Goal: Information Seeking & Learning: Learn about a topic

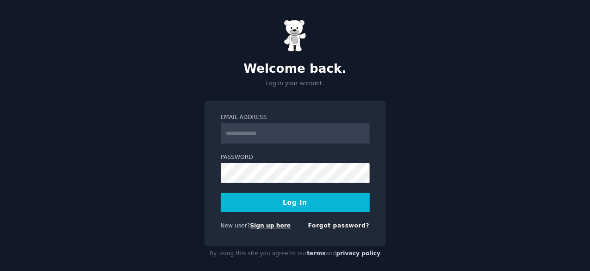
click at [256, 224] on link "Sign up here" at bounding box center [270, 225] width 41 height 6
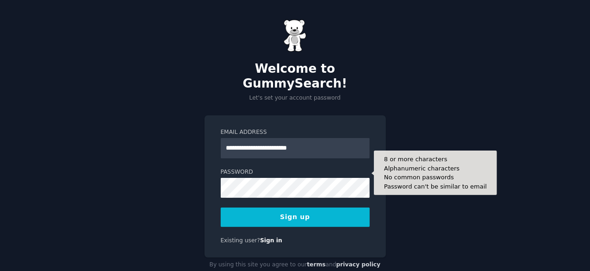
type input "**********"
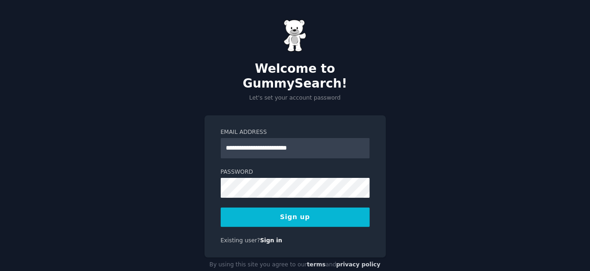
click at [277, 207] on button "Sign up" at bounding box center [295, 216] width 149 height 19
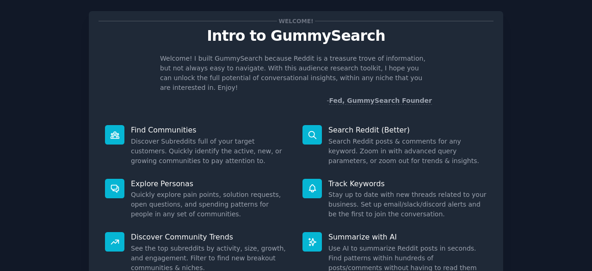
scroll to position [91, 0]
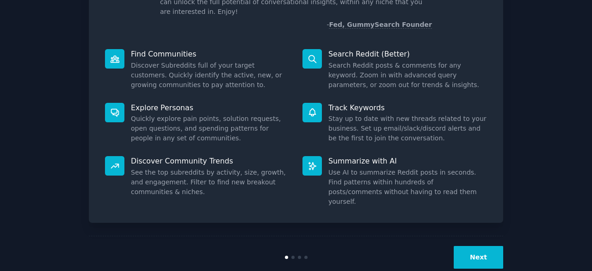
click at [487, 246] on button "Next" at bounding box center [478, 257] width 49 height 23
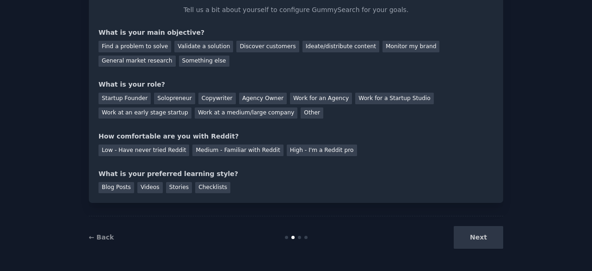
click at [487, 240] on div "Next" at bounding box center [434, 237] width 138 height 23
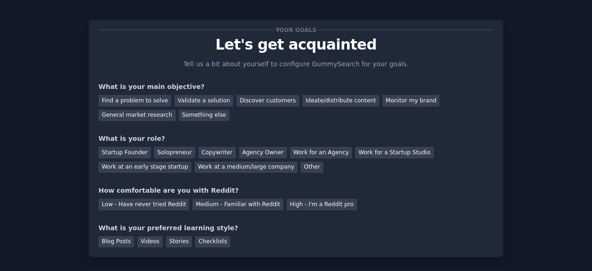
scroll to position [4, 0]
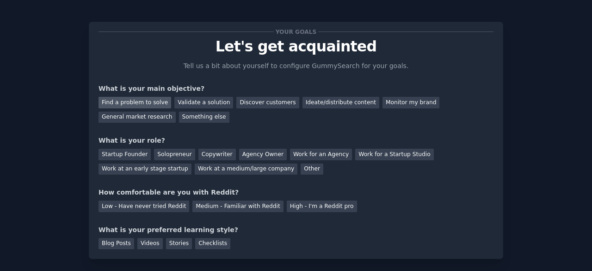
click at [134, 99] on div "Find a problem to solve" at bounding box center [135, 103] width 73 height 12
click at [307, 105] on div "Ideate/distribute content" at bounding box center [340, 103] width 77 height 12
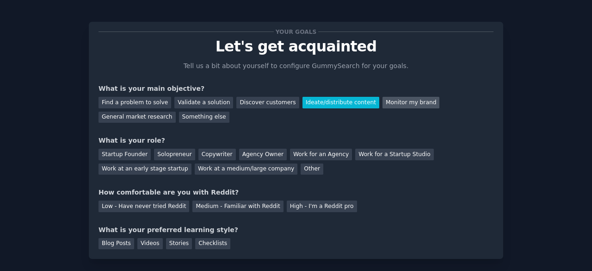
click at [382, 99] on div "Monitor my brand" at bounding box center [410, 103] width 57 height 12
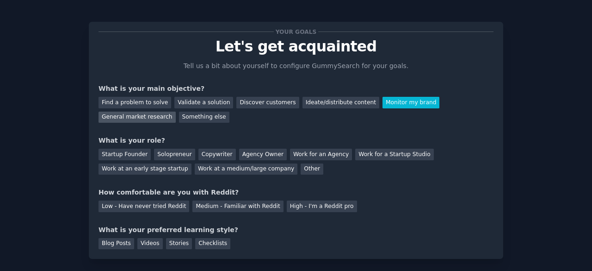
click at [176, 111] on div "General market research" at bounding box center [137, 117] width 77 height 12
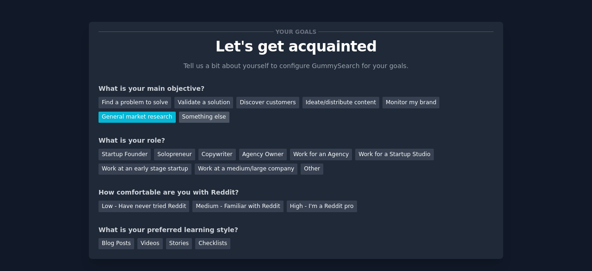
click at [179, 115] on div "Something else" at bounding box center [204, 117] width 50 height 12
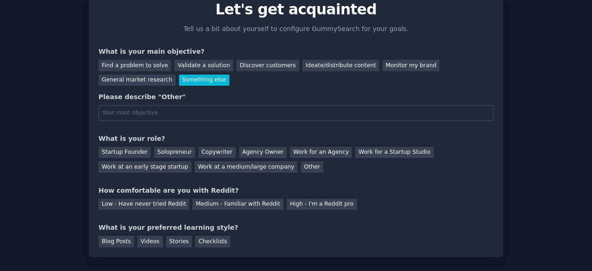
scroll to position [21, 0]
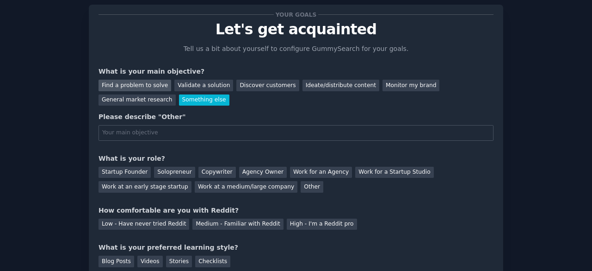
click at [136, 86] on div "Find a problem to solve" at bounding box center [135, 86] width 73 height 12
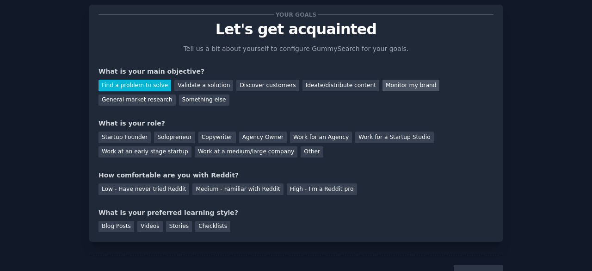
click at [382, 89] on div "Monitor my brand" at bounding box center [410, 86] width 57 height 12
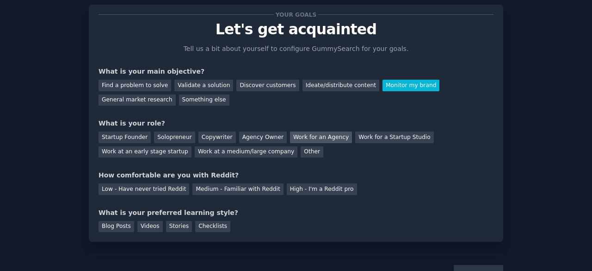
click at [314, 136] on div "Work for an Agency" at bounding box center [321, 137] width 62 height 12
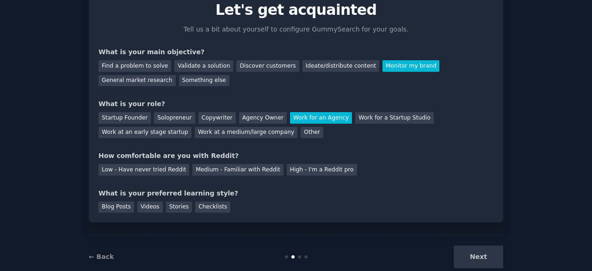
scroll to position [60, 0]
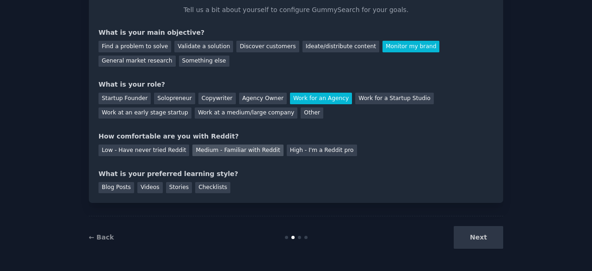
click at [218, 153] on div "Medium - Familiar with Reddit" at bounding box center [237, 150] width 91 height 12
click at [124, 188] on div "Blog Posts" at bounding box center [117, 188] width 36 height 12
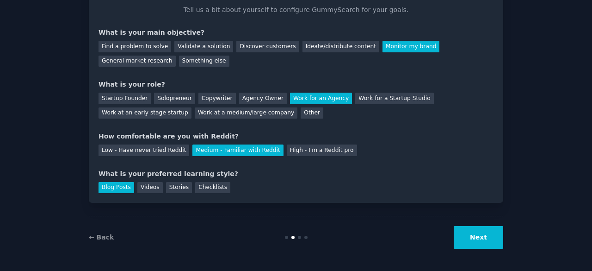
click at [488, 238] on button "Next" at bounding box center [478, 237] width 49 height 23
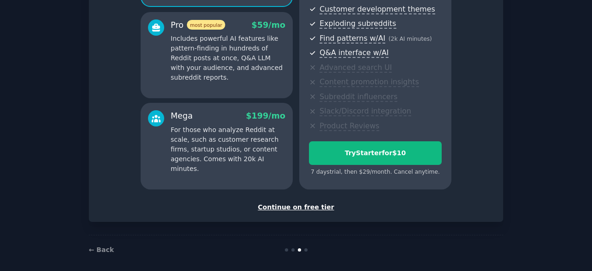
scroll to position [167, 0]
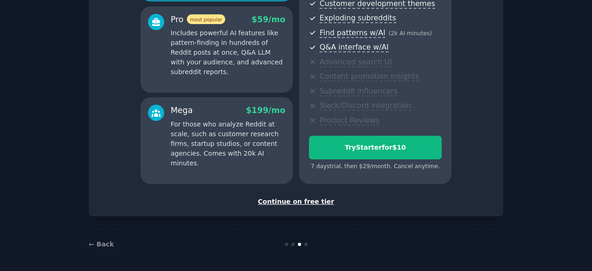
click at [317, 203] on div "Continue on free tier" at bounding box center [296, 202] width 395 height 10
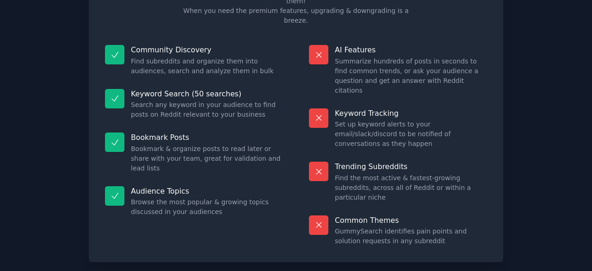
scroll to position [80, 0]
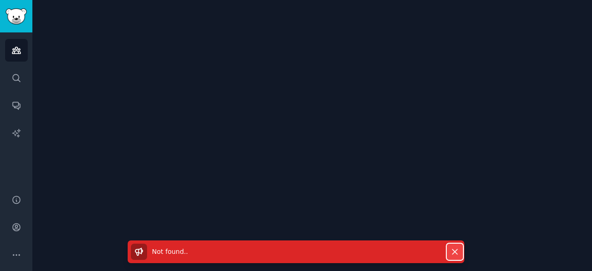
click at [455, 249] on icon "button" at bounding box center [455, 251] width 10 height 10
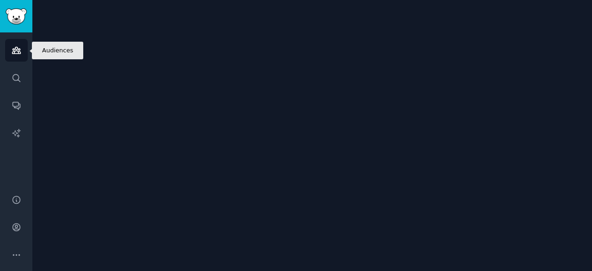
click at [10, 47] on link "Audiences" at bounding box center [16, 50] width 23 height 23
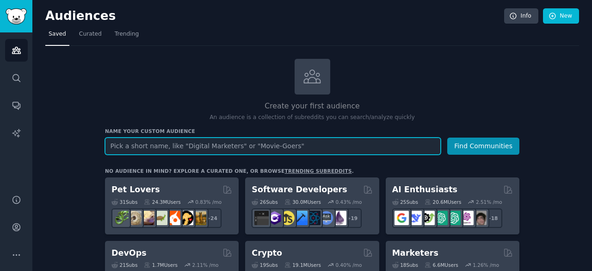
click at [257, 144] on input "text" at bounding box center [273, 145] width 336 height 17
paste input "There is no thunderbolt port in ROG Xbox Ally, still MSI claw 8 with intel plat…"
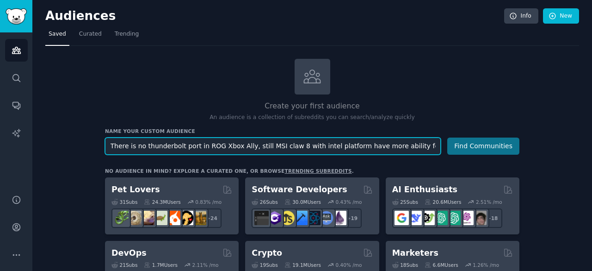
type input "There is no thunderbolt port in ROG Xbox Ally, still MSI claw 8 with intel plat…"
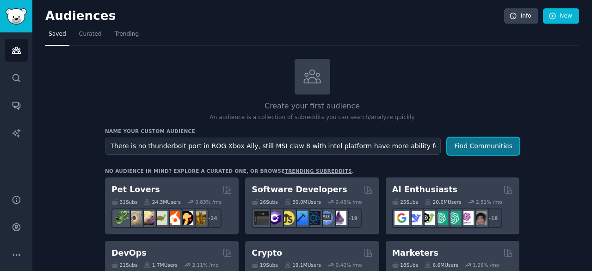
click at [479, 141] on button "Find Communities" at bounding box center [483, 145] width 72 height 17
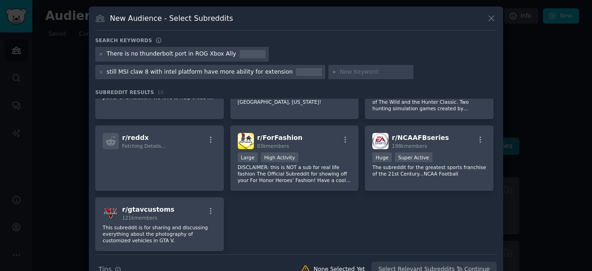
scroll to position [138, 0]
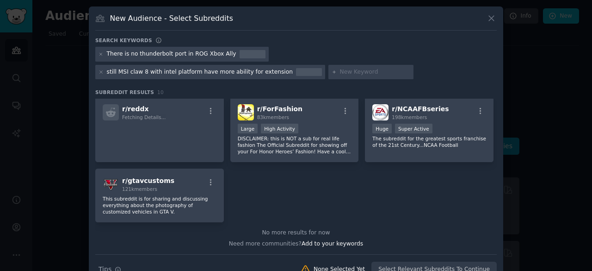
click at [491, 18] on icon at bounding box center [492, 18] width 10 height 10
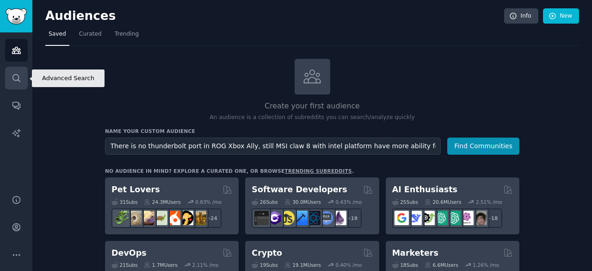
click at [12, 75] on icon "Sidebar" at bounding box center [17, 78] width 10 height 10
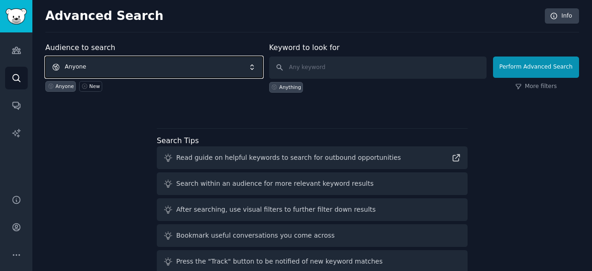
click at [176, 67] on span "Anyone" at bounding box center [153, 66] width 217 height 21
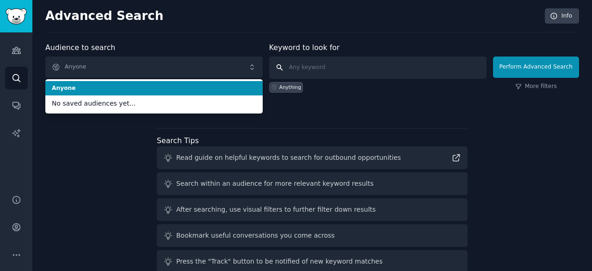
click at [292, 71] on input "text" at bounding box center [377, 67] width 217 height 22
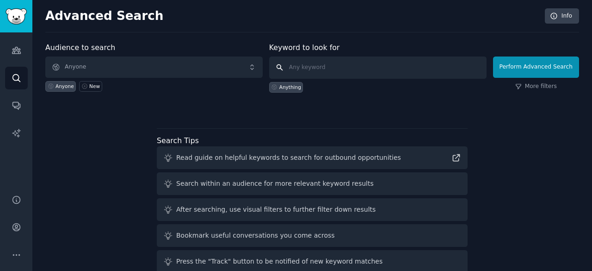
paste input "There is no thunderbolt port in ROG Xbox Ally, still MSI claw 8 with intel plat…"
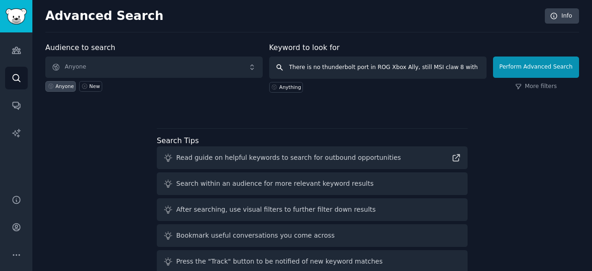
scroll to position [0, 86]
type input "There is no thunderbolt port in ROG Xbox Ally, still MSI claw 8 with intel plat…"
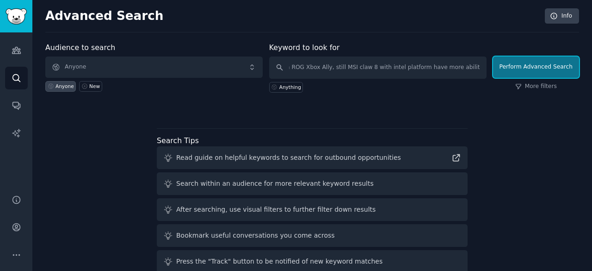
scroll to position [0, 0]
click at [534, 65] on button "Perform Advanced Search" at bounding box center [536, 66] width 86 height 21
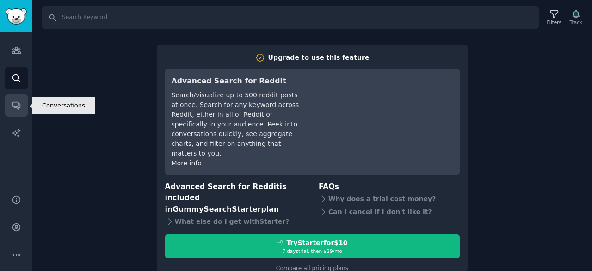
click at [13, 104] on icon "Sidebar" at bounding box center [17, 105] width 10 height 10
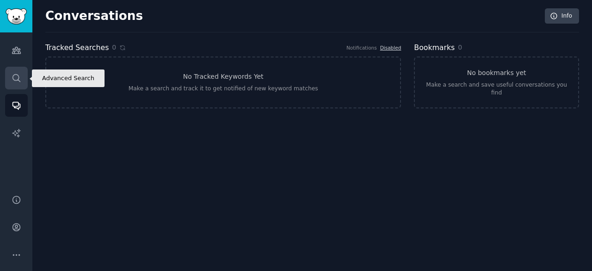
click at [18, 74] on icon "Sidebar" at bounding box center [17, 78] width 10 height 10
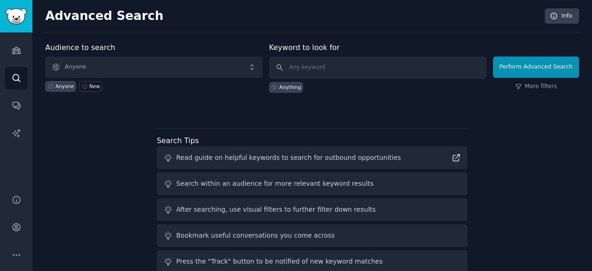
click at [277, 88] on icon at bounding box center [274, 87] width 6 height 6
click at [345, 62] on input "text" at bounding box center [377, 67] width 217 height 22
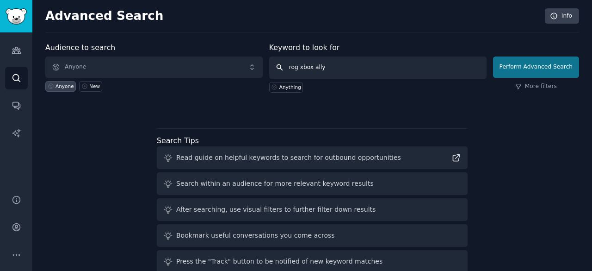
type input "rog xbox ally"
click at [527, 74] on button "Perform Advanced Search" at bounding box center [536, 66] width 86 height 21
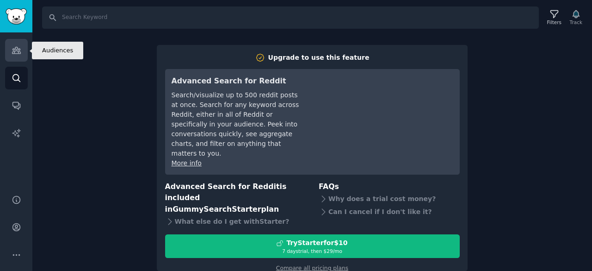
click at [25, 54] on link "Audiences" at bounding box center [16, 50] width 23 height 23
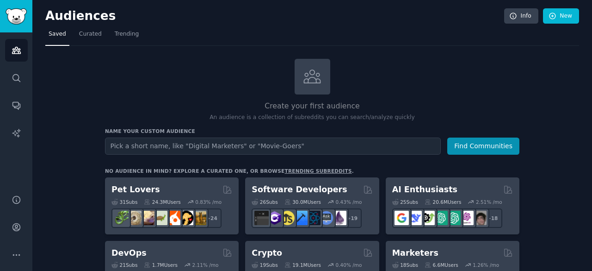
click at [338, 150] on input "text" at bounding box center [273, 145] width 336 height 17
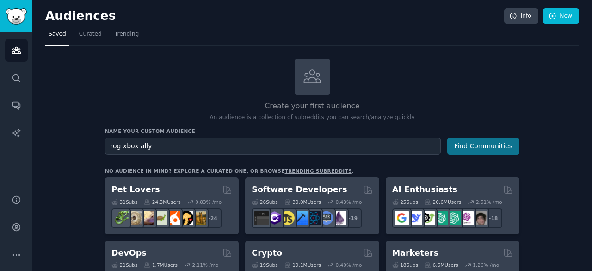
type input "rog xbox ally"
click at [472, 148] on button "Find Communities" at bounding box center [483, 145] width 72 height 17
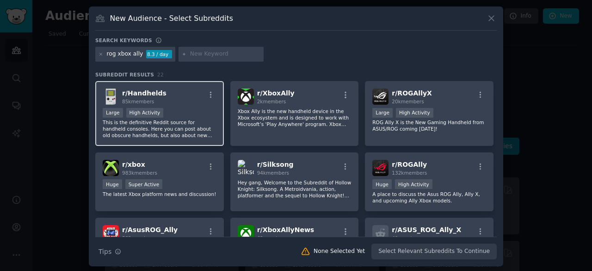
click at [161, 104] on div "r/ Handhelds 85k members" at bounding box center [160, 96] width 114 height 16
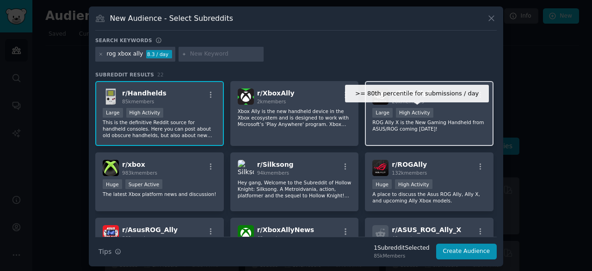
click at [412, 109] on div "High Activity" at bounding box center [414, 113] width 37 height 10
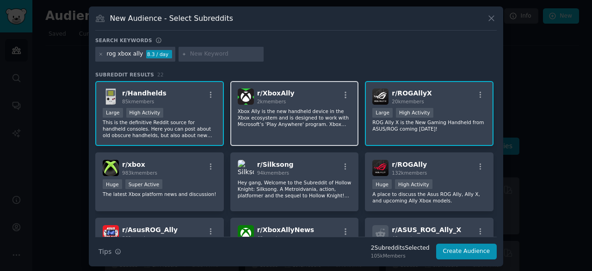
click at [302, 104] on div "r/ XboxAlly 2k members Xbox Ally is the new handheld device in the Xbox ecosyst…" at bounding box center [294, 113] width 129 height 65
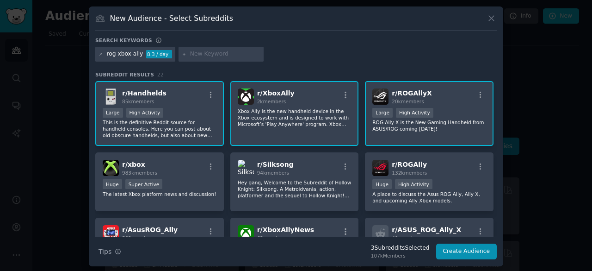
click at [302, 104] on div "r/ XboxAlly 2k members Xbox Ally is the new handheld device in the Xbox ecosyst…" at bounding box center [294, 113] width 129 height 65
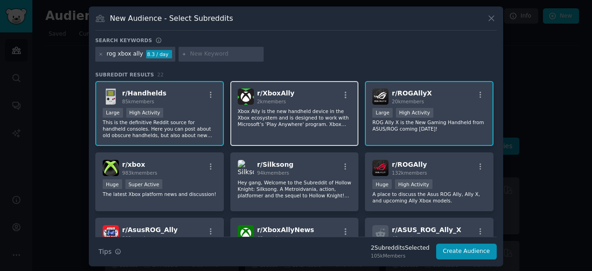
click at [302, 104] on div "r/ XboxAlly 2k members Xbox Ally is the new handheld device in the Xbox ecosyst…" at bounding box center [294, 113] width 129 height 65
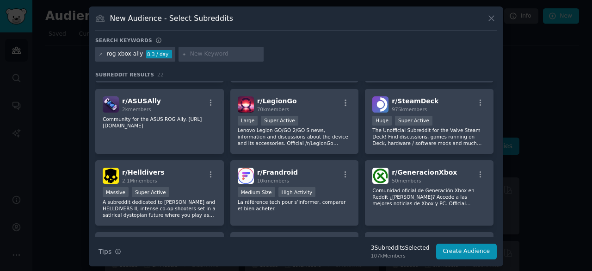
scroll to position [183, 0]
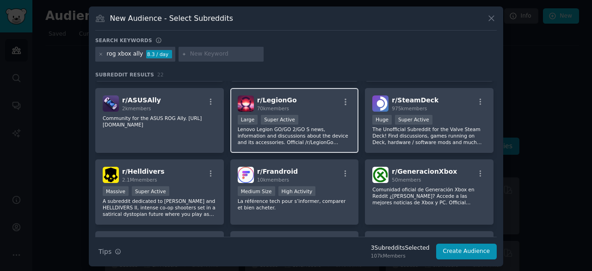
click at [314, 112] on div "r/ LegionGo 70k members Large Super Active Lenovo Legion GO/GO 2/GO S news, inf…" at bounding box center [294, 120] width 129 height 65
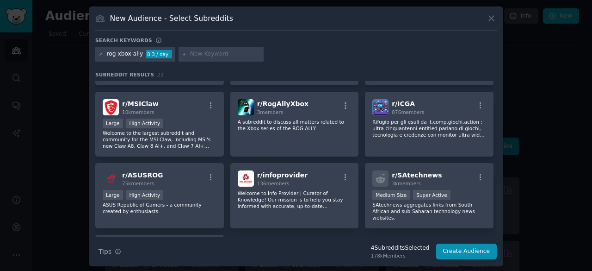
scroll to position [322, 0]
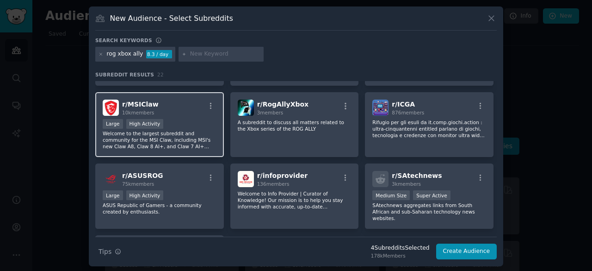
click at [175, 102] on div "r/ MSIClaw 10k members" at bounding box center [160, 107] width 114 height 16
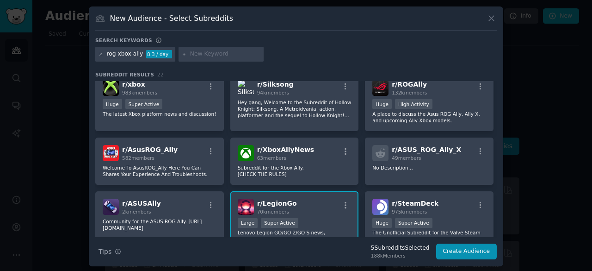
scroll to position [74, 0]
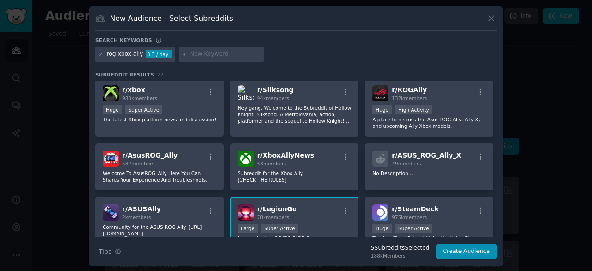
click at [210, 54] on input "text" at bounding box center [225, 54] width 70 height 8
type input "claw"
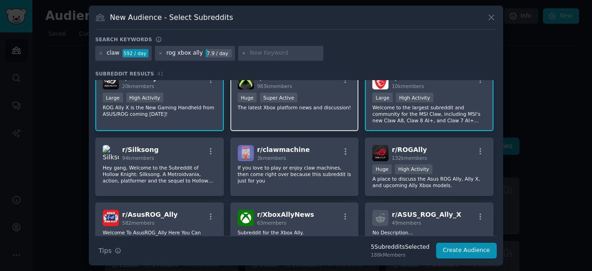
scroll to position [48, 0]
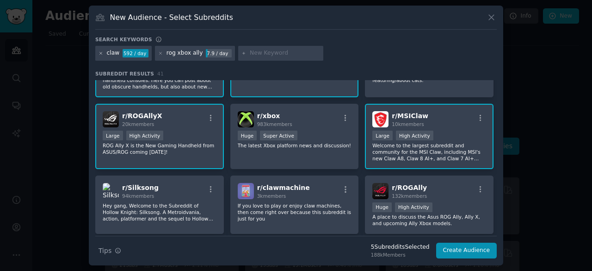
click at [101, 54] on icon at bounding box center [101, 53] width 5 height 5
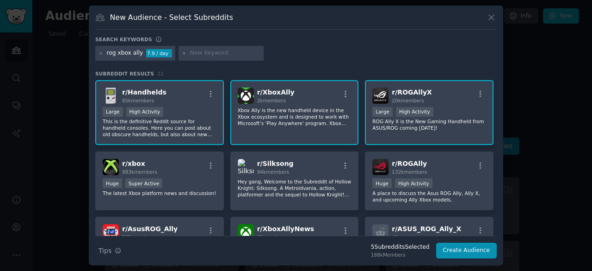
click at [193, 49] on input "text" at bounding box center [225, 53] width 70 height 8
type input "retro games"
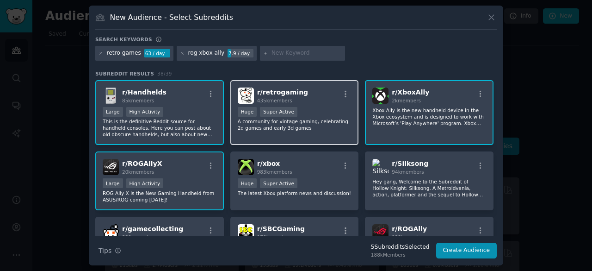
click at [320, 110] on div ">= 95th percentile for submissions / day Huge Super Active" at bounding box center [295, 113] width 114 height 12
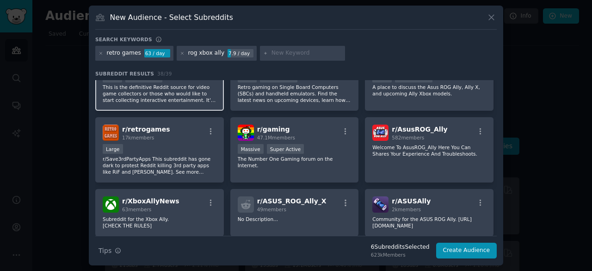
scroll to position [171, 0]
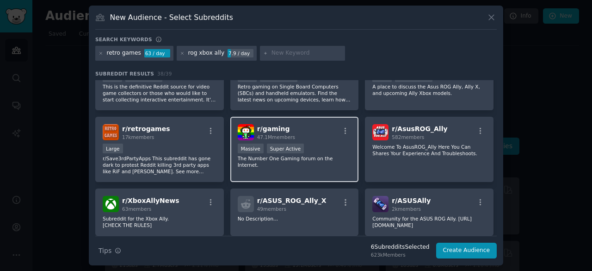
click at [325, 153] on div ">= 95th percentile for submissions / day Massive Super Active" at bounding box center [295, 149] width 114 height 12
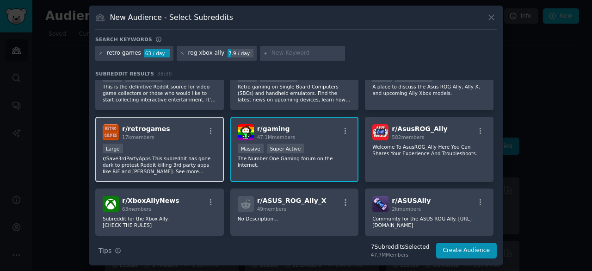
click at [163, 158] on p "r/Save3rdPartyApps This subreddit has gone dark to protest Reddit killing 3rd p…" at bounding box center [160, 164] width 114 height 19
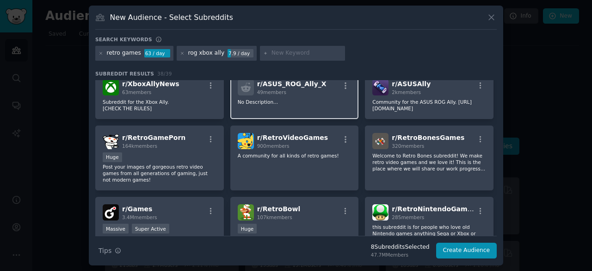
scroll to position [247, 0]
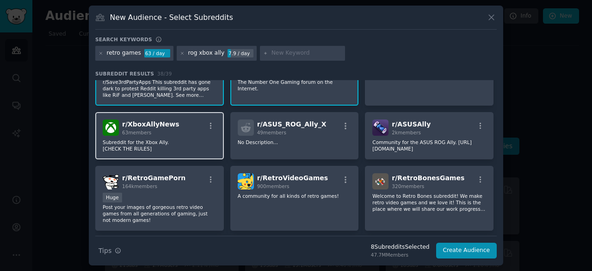
click at [151, 132] on div "63 members" at bounding box center [150, 132] width 57 height 6
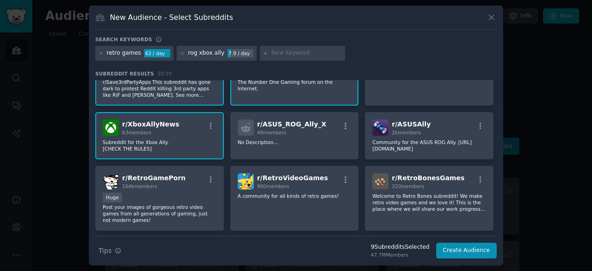
click at [151, 132] on div "63 members" at bounding box center [150, 132] width 57 height 6
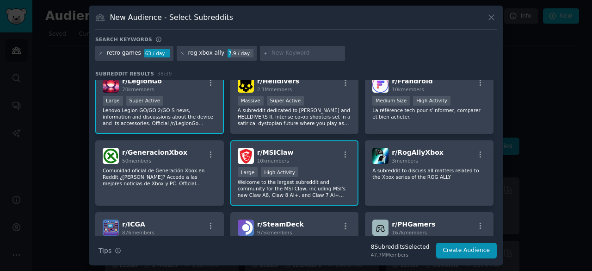
scroll to position [490, 0]
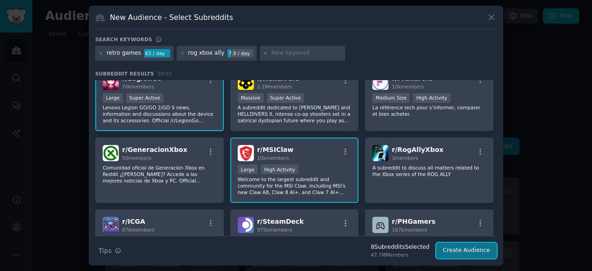
click at [470, 248] on button "Create Audience" at bounding box center [466, 250] width 61 height 16
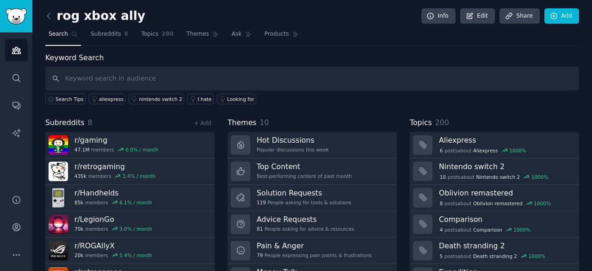
click at [208, 75] on input "text" at bounding box center [312, 79] width 534 height 24
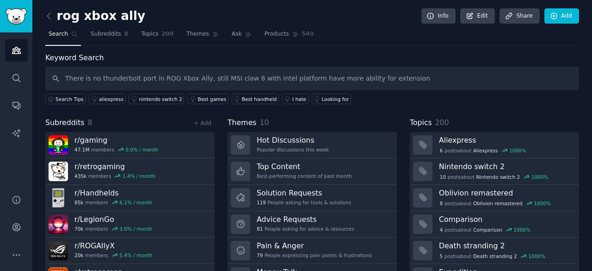
type input "There is no thunderbolt port in ROG Xbox Ally, still MSI claw 8 with intel plat…"
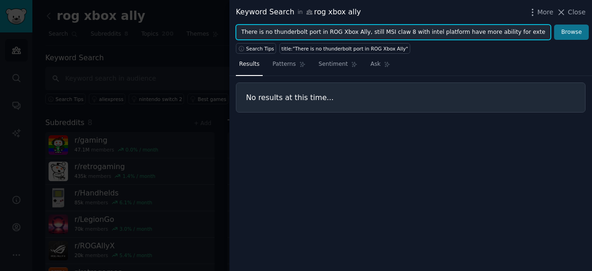
drag, startPoint x: 355, startPoint y: 31, endPoint x: 561, endPoint y: 36, distance: 206.3
click at [561, 36] on form "There is no thunderbolt port in ROG Xbox Ally, still MSI claw 8 with intel plat…" at bounding box center [412, 33] width 353 height 16
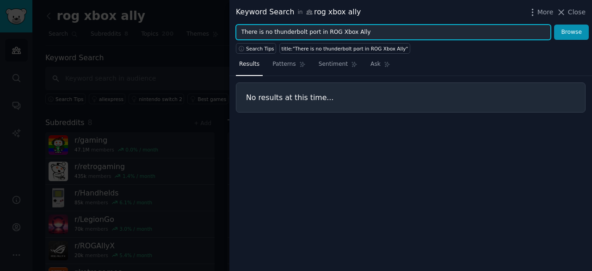
type input "There is no thunderbolt port in ROG Xbox Ally"
click at [554, 25] on button "Browse" at bounding box center [571, 33] width 35 height 16
click at [361, 34] on input "There is no thunderbolt port in ROG Xbox Ally" at bounding box center [393, 33] width 315 height 16
drag, startPoint x: 361, startPoint y: 34, endPoint x: 239, endPoint y: 27, distance: 122.3
click at [239, 27] on input "There is no thunderbolt port in ROG Xbox Ally" at bounding box center [393, 33] width 315 height 16
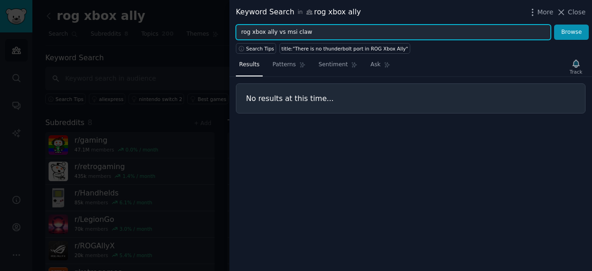
type input "rog xbox ally vs msi claw"
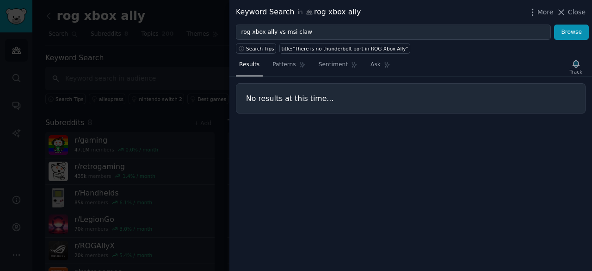
click at [573, 40] on div "Search Tips title:"There is no thunderbolt port in ROG Xbox Ally"" at bounding box center [410, 47] width 363 height 14
click at [569, 29] on button "Browse" at bounding box center [571, 33] width 35 height 16
click at [288, 69] on link "Patterns" at bounding box center [288, 66] width 39 height 19
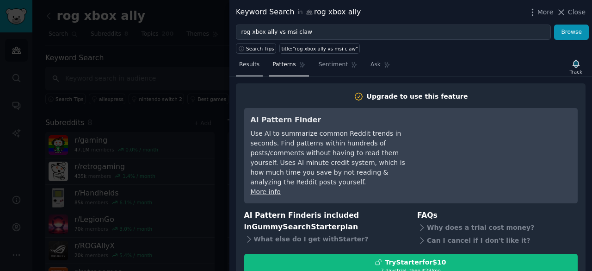
click at [246, 71] on link "Results" at bounding box center [249, 66] width 27 height 19
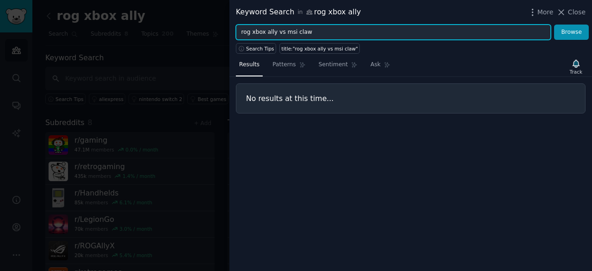
drag, startPoint x: 312, startPoint y: 30, endPoint x: 197, endPoint y: 37, distance: 114.9
click at [197, 37] on div "Keyword Search in rog xbox ally More Close rog xbox ally vs msi claw Browse Sea…" at bounding box center [296, 135] width 592 height 271
type input "claw z2"
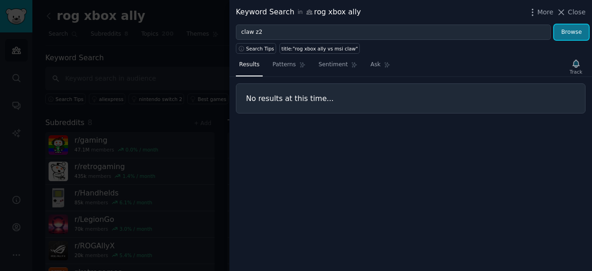
click at [564, 37] on button "Browse" at bounding box center [571, 33] width 35 height 16
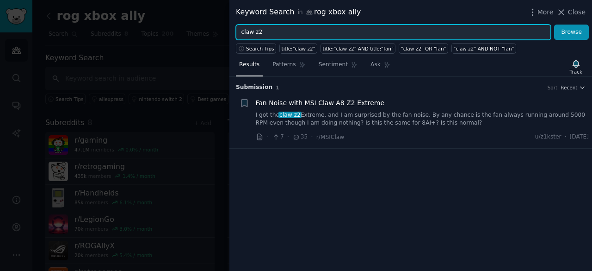
drag, startPoint x: 272, startPoint y: 31, endPoint x: 156, endPoint y: 49, distance: 116.9
click at [156, 49] on div "Keyword Search in rog xbox ally More Close claw z2 Browse Search Tips title:"cl…" at bounding box center [296, 135] width 592 height 271
type input "rog xbox ally"
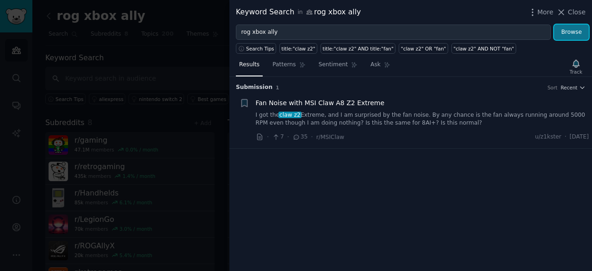
click at [562, 29] on button "Browse" at bounding box center [571, 33] width 35 height 16
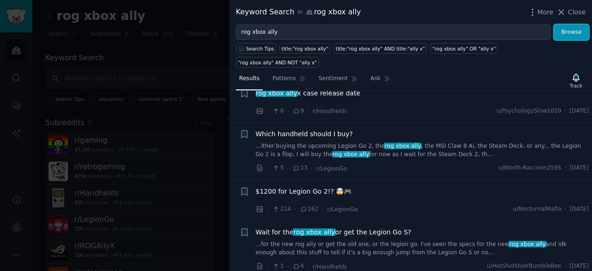
scroll to position [24, 0]
click at [416, 142] on link "...ither buying the upcoming Legion Go 2, the rog xbox ally , the MSI Claw 8 Ai…" at bounding box center [422, 150] width 333 height 16
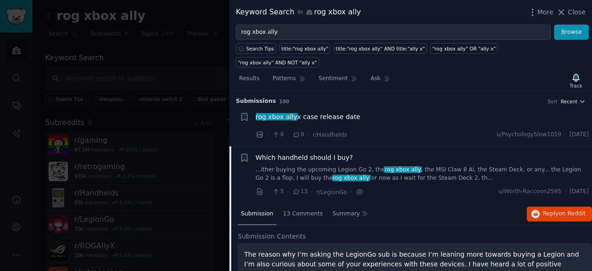
click at [573, 98] on span "Recent" at bounding box center [569, 101] width 17 height 6
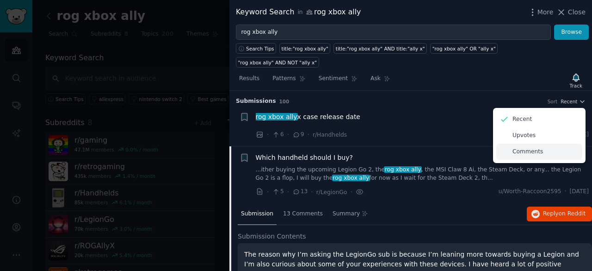
click at [522, 143] on div "Comments" at bounding box center [539, 151] width 86 height 16
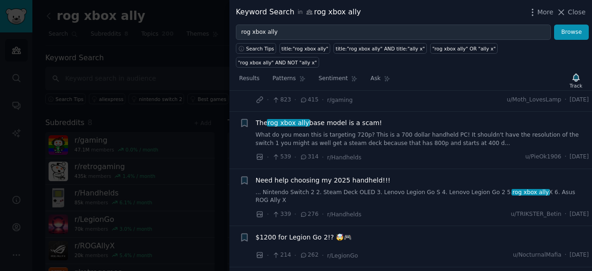
scroll to position [44, 0]
click at [573, 10] on span "Close" at bounding box center [577, 12] width 18 height 10
